Goal: Check status

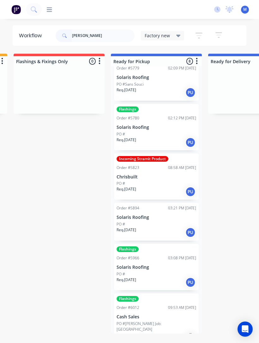
scroll to position [107, 0]
click at [168, 310] on div "Flashings Order #6012 09:53 AM [DATE] Cash Sales PO #[PERSON_NAME] Job: Canyonl…" at bounding box center [156, 320] width 85 height 52
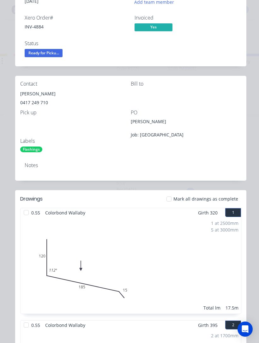
scroll to position [230, 0]
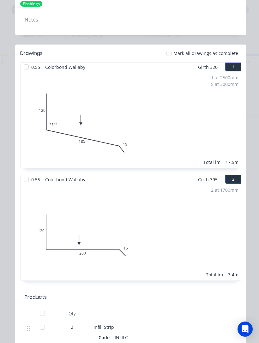
click at [172, 55] on div at bounding box center [169, 53] width 13 height 13
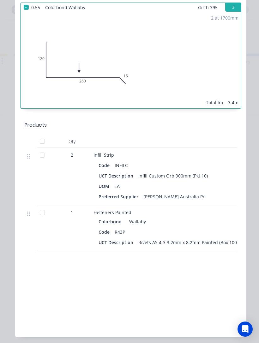
scroll to position [407, 0]
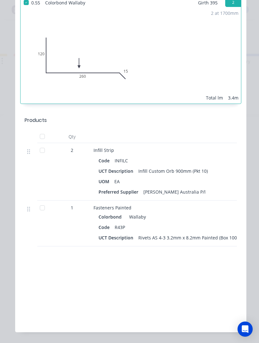
click at [40, 151] on div at bounding box center [42, 150] width 13 height 13
click at [40, 150] on div at bounding box center [42, 150] width 13 height 13
click at [40, 138] on div at bounding box center [42, 136] width 13 height 13
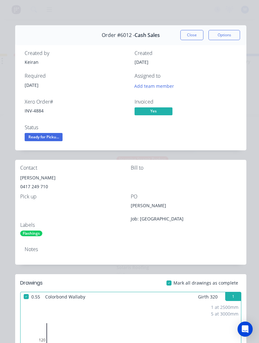
scroll to position [0, 0]
click at [49, 136] on span "Ready for Picku..." at bounding box center [44, 137] width 38 height 8
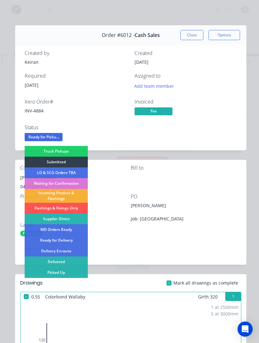
click at [76, 273] on div "Picked Up" at bounding box center [56, 272] width 63 height 11
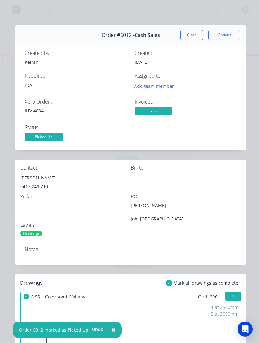
click at [194, 36] on button "Close" at bounding box center [191, 35] width 23 height 10
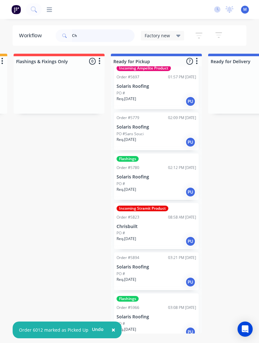
type input "C"
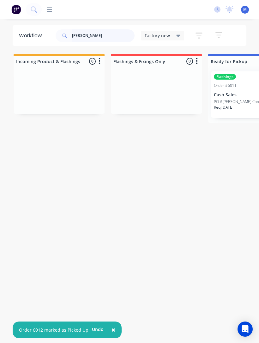
type input "[PERSON_NAME]"
click at [245, 98] on div "Flashings Order #6011 09:27 AM [DATE] Cash Sales PO #[PERSON_NAME] Construction…" at bounding box center [253, 94] width 85 height 46
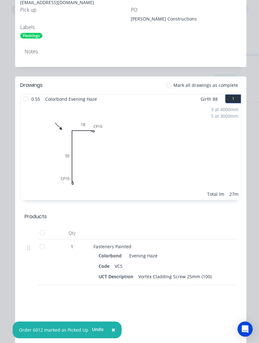
scroll to position [193, 0]
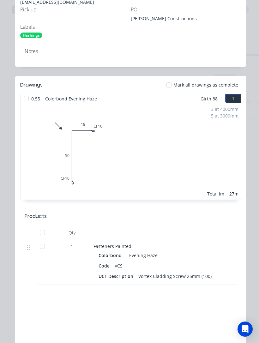
click at [174, 84] on div at bounding box center [169, 85] width 13 height 13
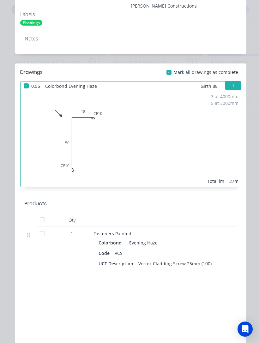
scroll to position [206, 0]
click at [42, 214] on div at bounding box center [42, 219] width 13 height 13
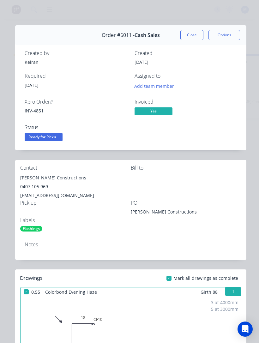
scroll to position [0, 0]
click at [37, 137] on span "Ready for Picku..." at bounding box center [44, 137] width 38 height 8
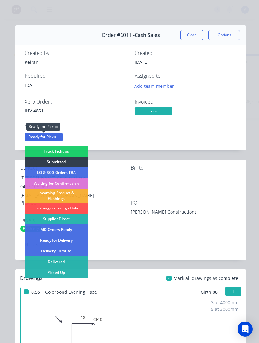
click at [44, 274] on div "Picked Up" at bounding box center [56, 272] width 63 height 11
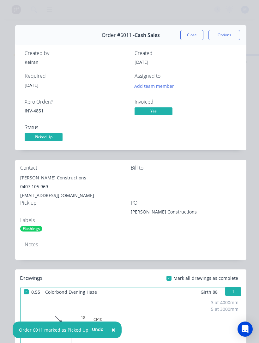
click at [192, 35] on button "Close" at bounding box center [191, 35] width 23 height 10
